Goal: Feedback & Contribution: Leave review/rating

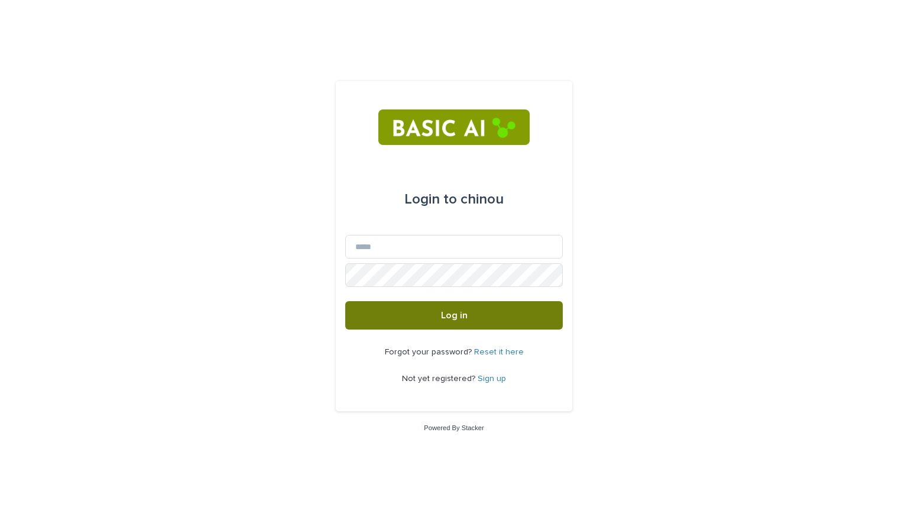
click at [448, 319] on span "Log in" at bounding box center [454, 314] width 27 height 9
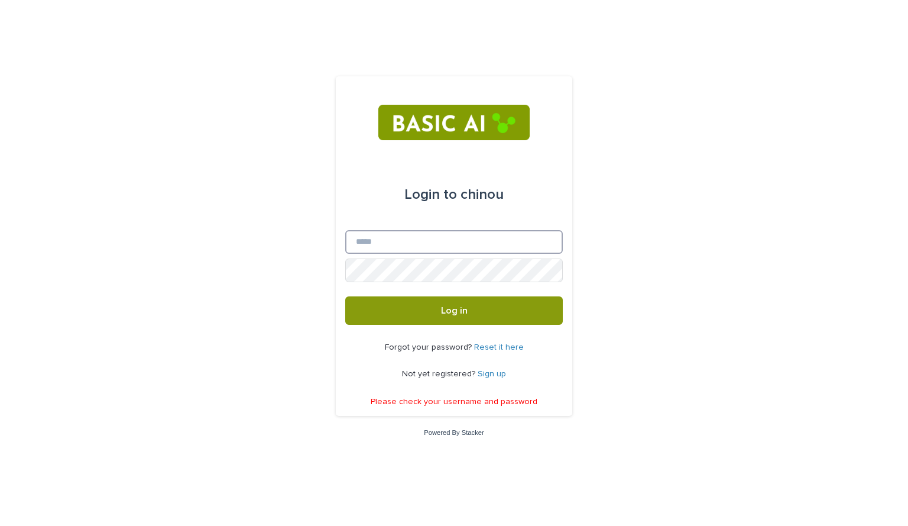
click at [377, 245] on input "Email" at bounding box center [454, 242] width 218 height 24
type input "**********"
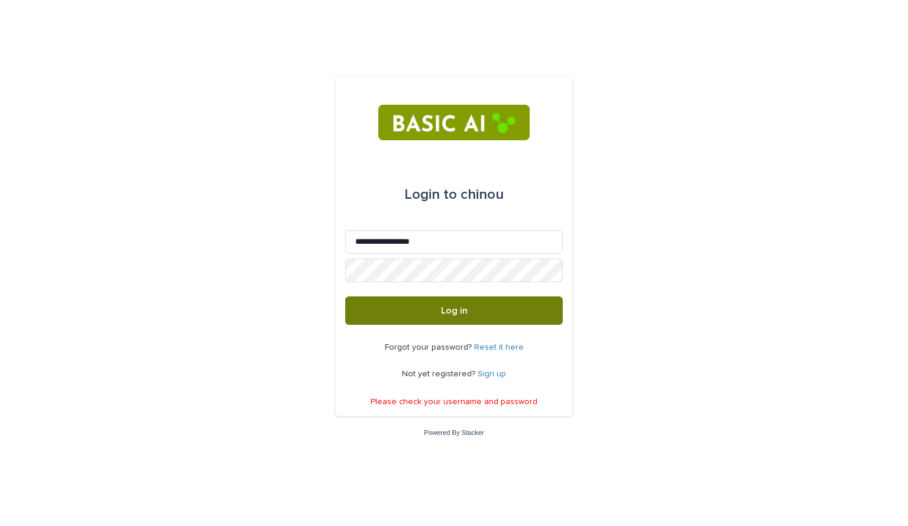
click at [450, 311] on span "Log in" at bounding box center [454, 310] width 27 height 9
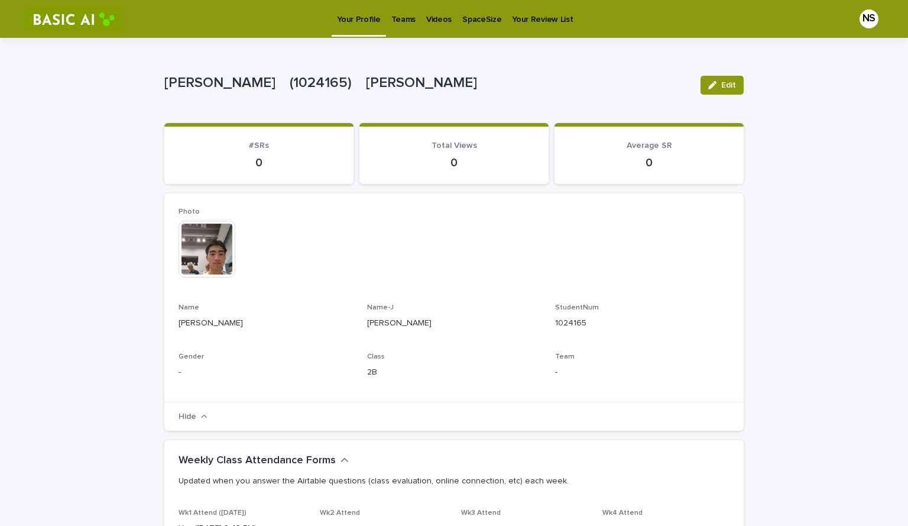
click at [436, 18] on p "Videos" at bounding box center [438, 12] width 25 height 25
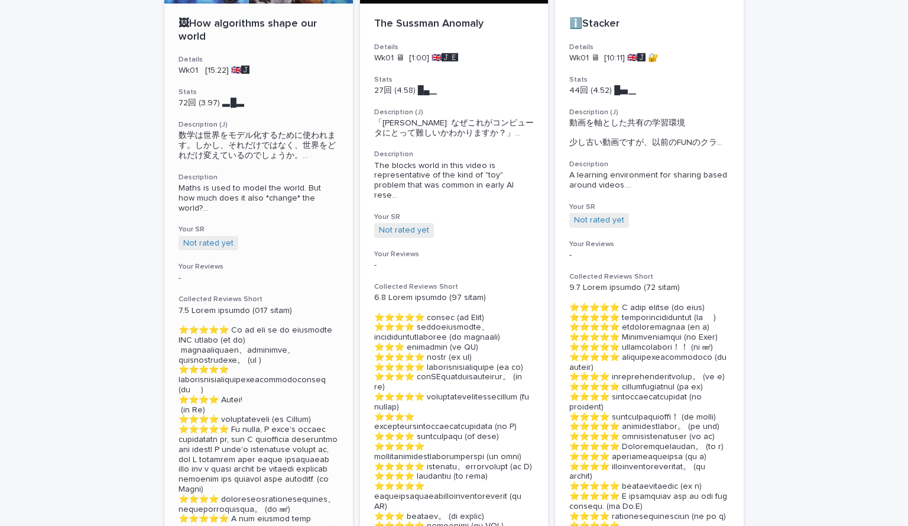
scroll to position [198, 0]
drag, startPoint x: 308, startPoint y: 260, endPoint x: 249, endPoint y: 253, distance: 59.0
click at [249, 253] on div "🖼How algorithms shape our world Details Wk01 [15:22] 🇬🇧🅹️ Stats 72回 (3.97) ▃█▃　…" at bounding box center [258, 305] width 189 height 604
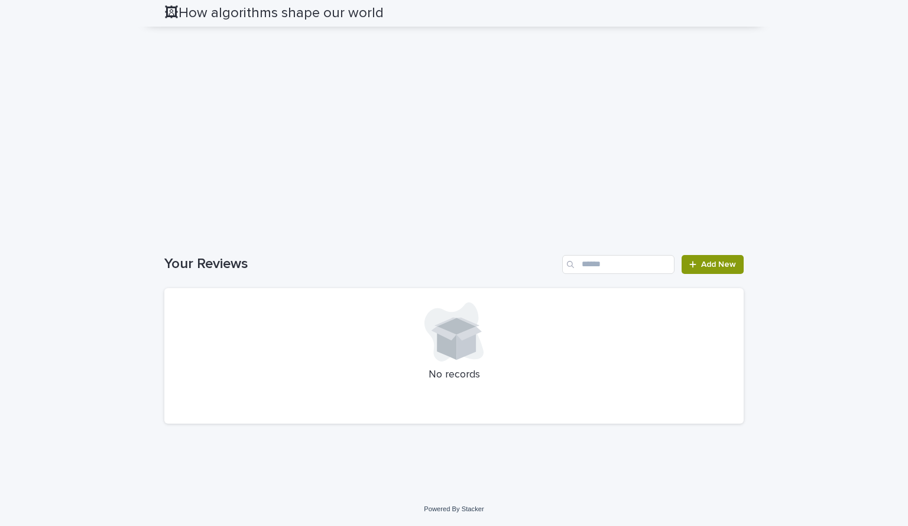
scroll to position [2501, 0]
click at [712, 274] on link "Add New" at bounding box center [713, 264] width 62 height 19
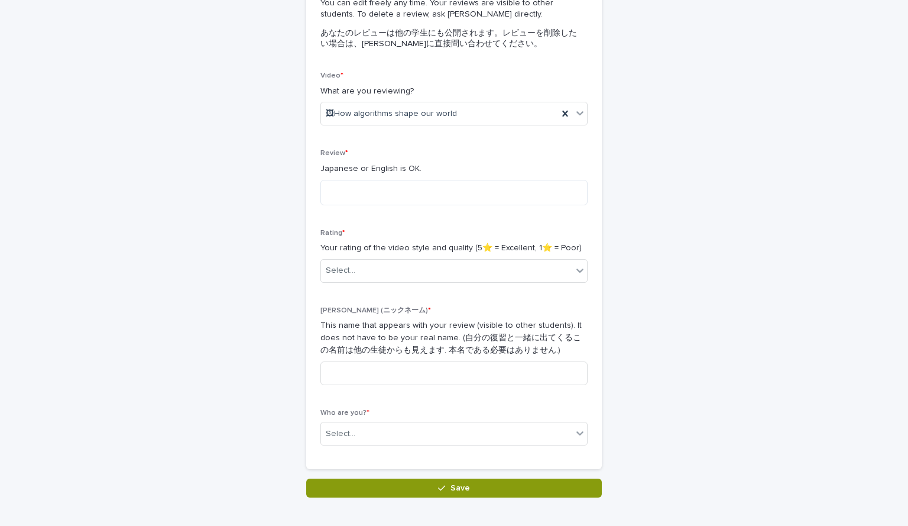
scroll to position [206, 0]
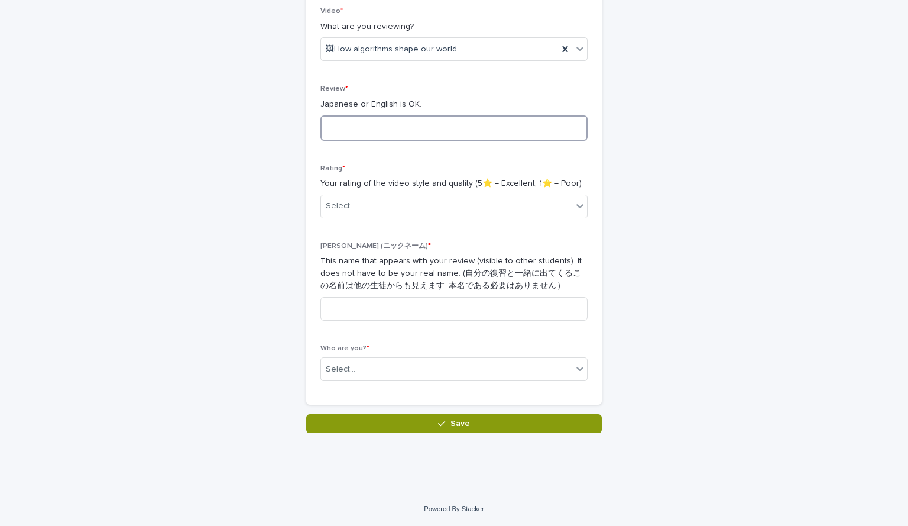
click at [330, 121] on textarea at bounding box center [453, 127] width 267 height 25
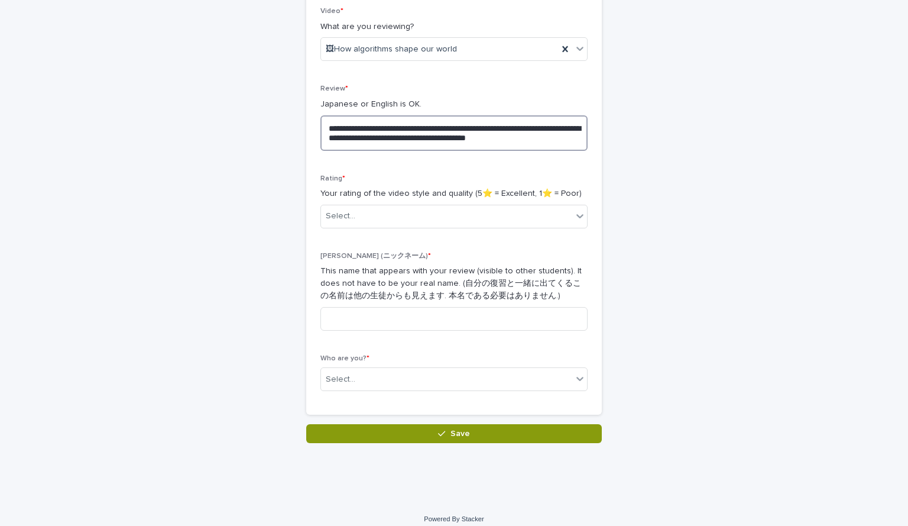
type textarea "**********"
click at [576, 212] on icon at bounding box center [580, 216] width 12 height 12
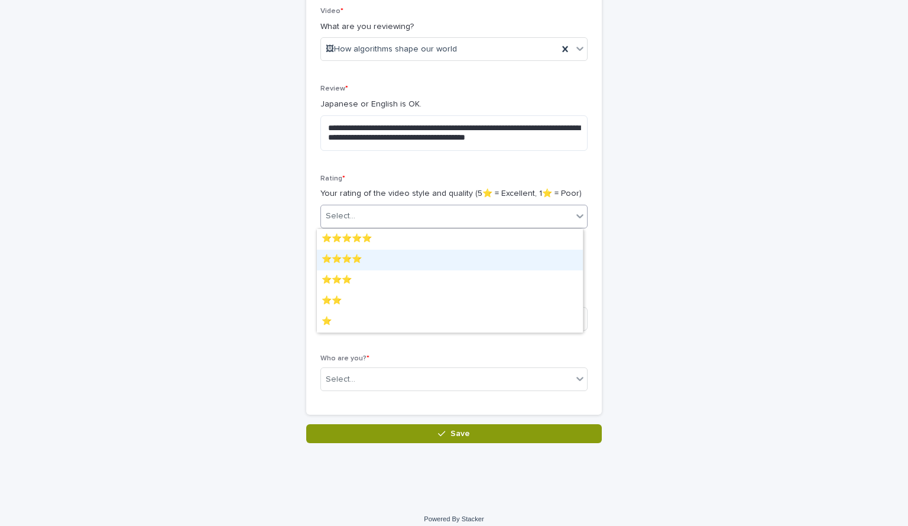
click at [378, 262] on div "⭐️⭐️⭐️⭐️" at bounding box center [450, 259] width 266 height 21
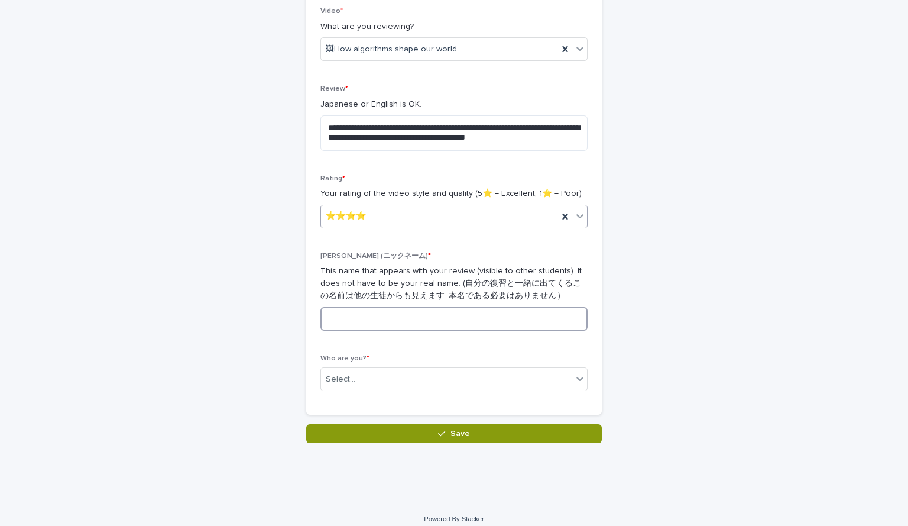
click at [348, 317] on input at bounding box center [453, 319] width 267 height 24
type input "******"
click at [575, 378] on icon at bounding box center [580, 378] width 12 height 12
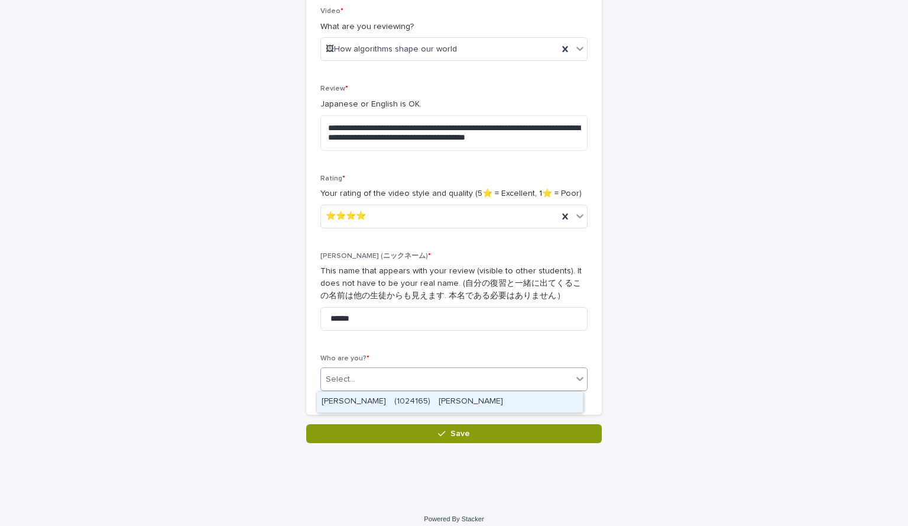
click at [477, 401] on div "[PERSON_NAME]　(1024165)　[PERSON_NAME]" at bounding box center [450, 401] width 266 height 21
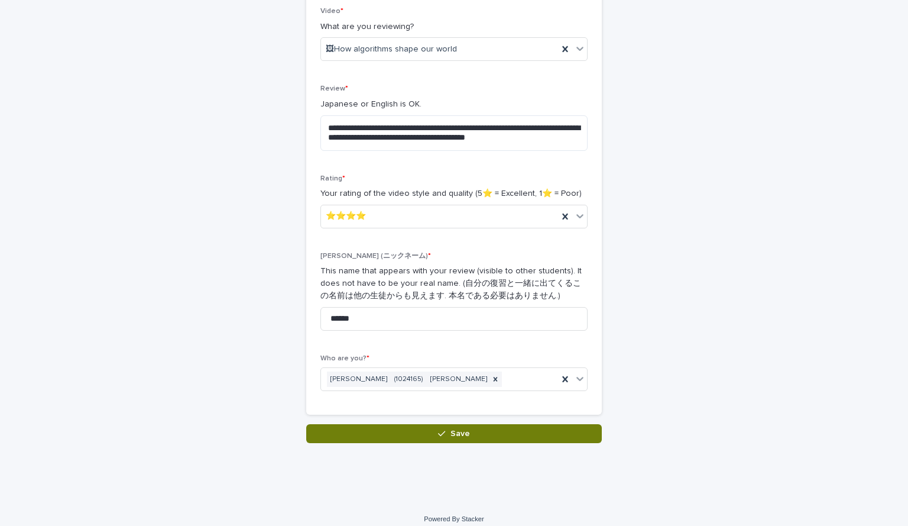
click at [463, 441] on button "Save" at bounding box center [454, 433] width 296 height 19
